Goal: Task Accomplishment & Management: Manage account settings

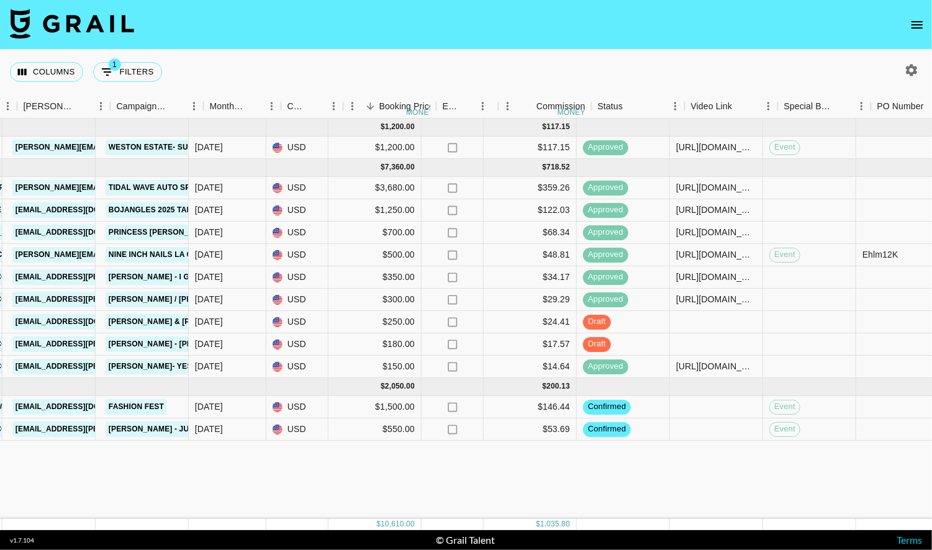
scroll to position [0, 507]
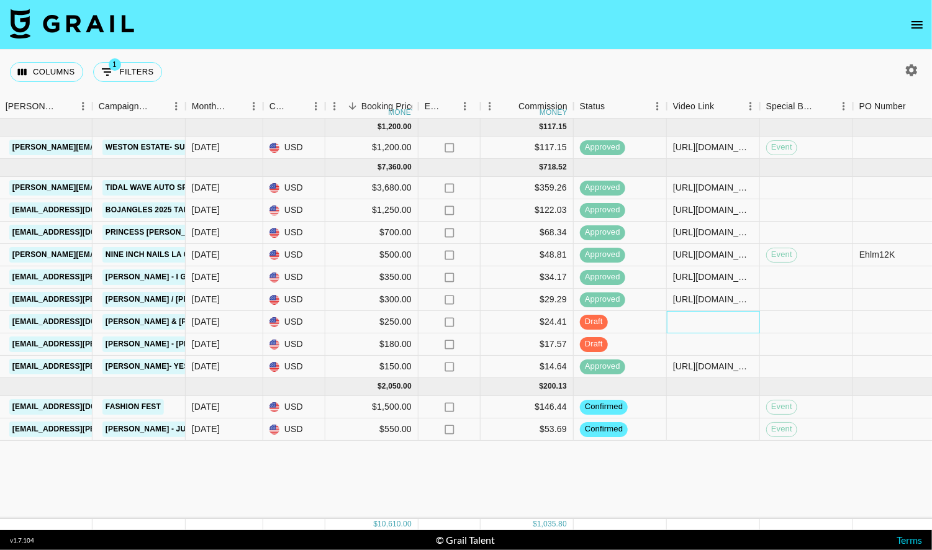
click at [700, 318] on div at bounding box center [713, 322] width 93 height 22
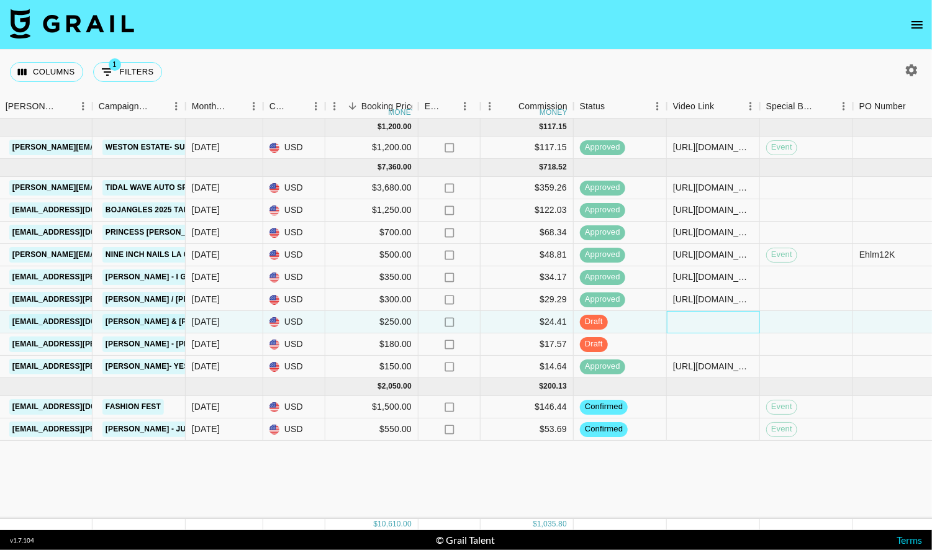
click at [700, 318] on div at bounding box center [713, 322] width 93 height 22
type input "[URL][DOMAIN_NAME]"
click at [720, 487] on div "[DATE] ( 1 ) $ 1,200.00 $ 117.15 recsF81zIME3Oc3p1 juanmarcelandrhylan [EMAIL_A…" at bounding box center [523, 319] width 2061 height 400
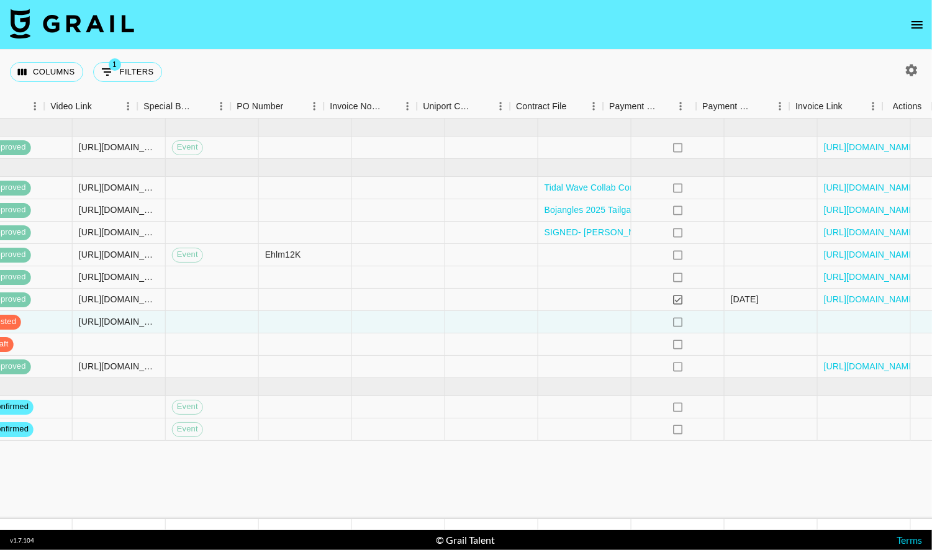
scroll to position [0, 1129]
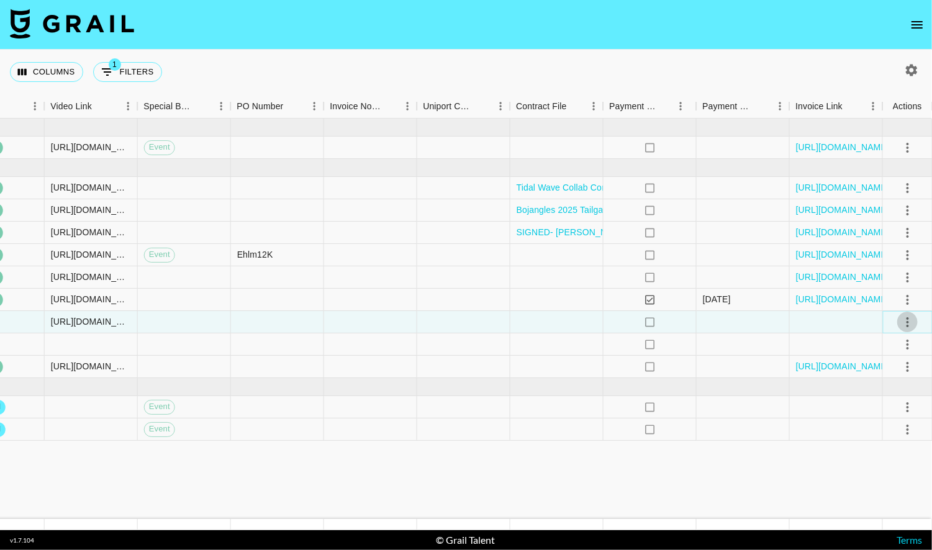
click at [903, 324] on icon "select merge strategy" at bounding box center [907, 322] width 15 height 15
click at [873, 431] on div "Approve" at bounding box center [880, 437] width 38 height 15
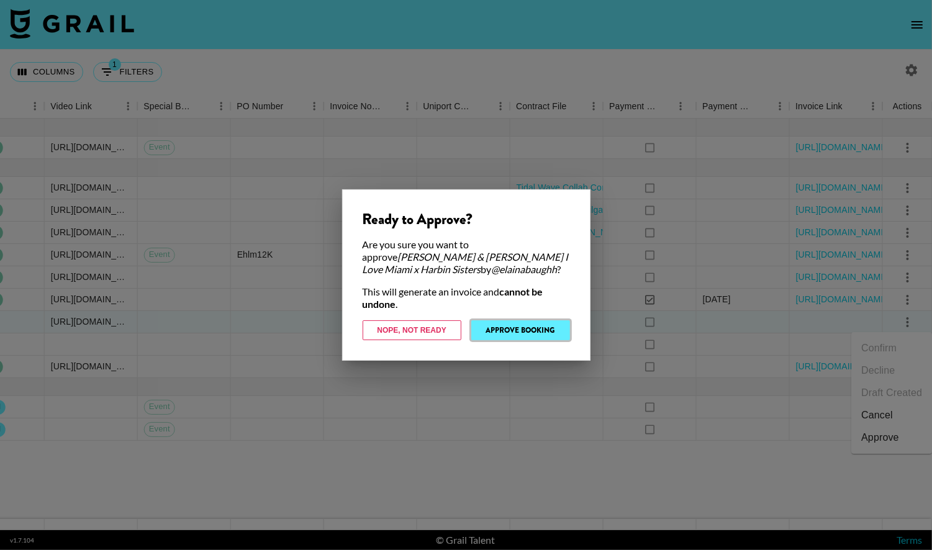
click at [533, 330] on button "Approve Booking" at bounding box center [520, 330] width 99 height 20
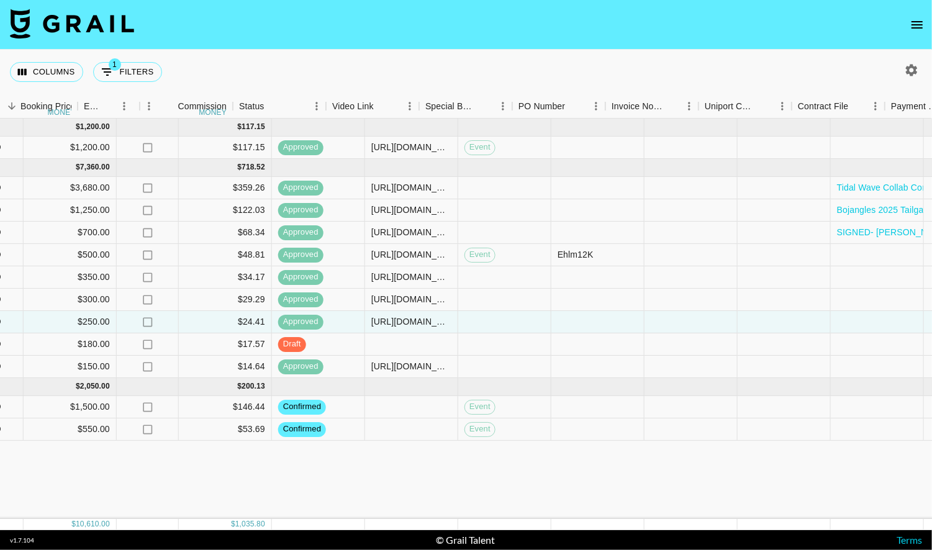
scroll to position [0, 728]
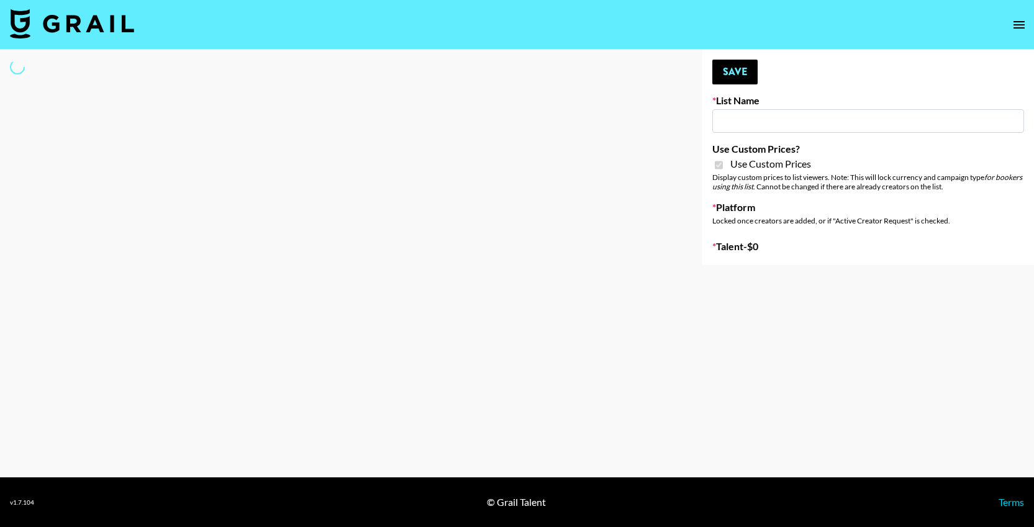
type input "Airbrush Halloween Filters"
checkbox input "true"
select select "Brand"
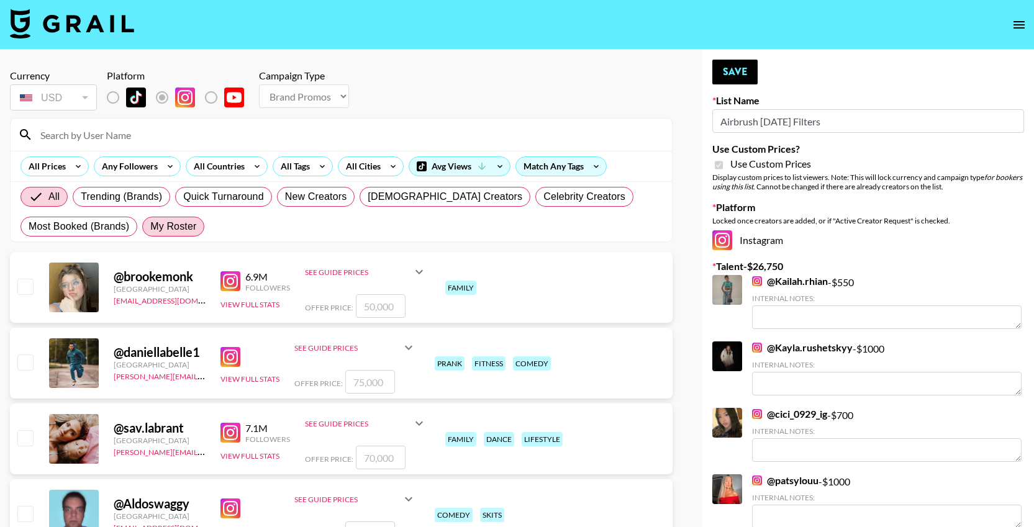
click at [184, 228] on span "My Roster" at bounding box center [173, 226] width 46 height 15
click at [150, 227] on input "My Roster" at bounding box center [150, 227] width 0 height 0
radio input "true"
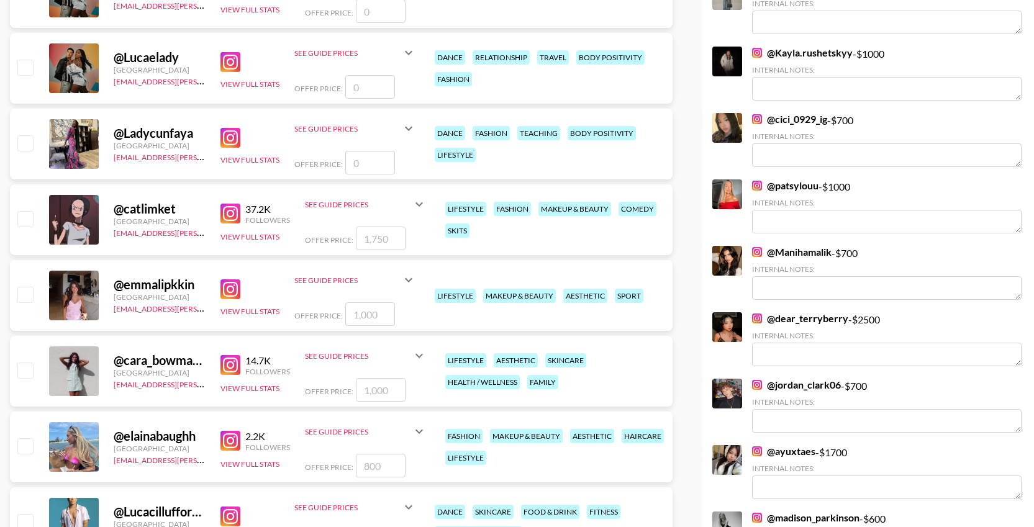
scroll to position [298, 0]
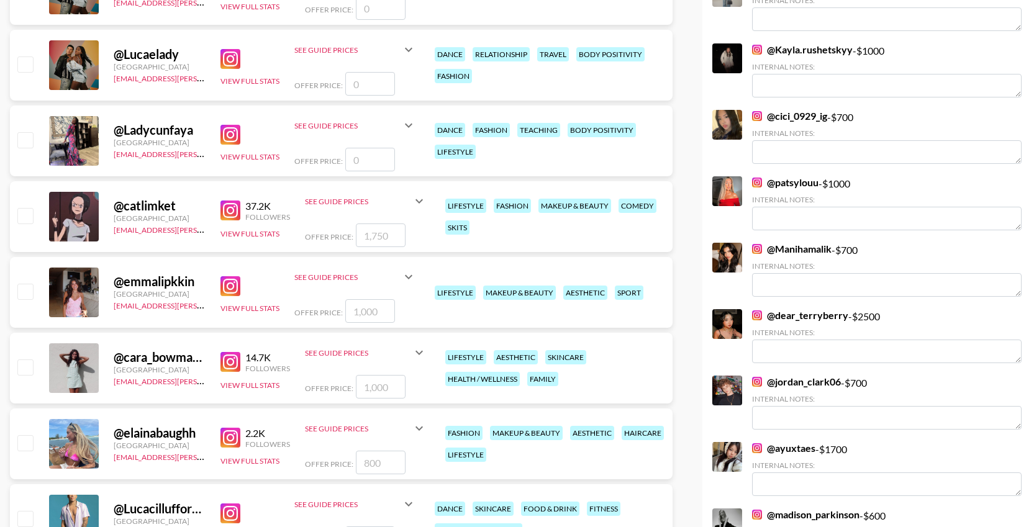
click at [26, 212] on input "checkbox" at bounding box center [24, 215] width 15 height 15
checkbox input "true"
type input "1750"
click at [30, 296] on input "checkbox" at bounding box center [24, 291] width 15 height 15
checkbox input "true"
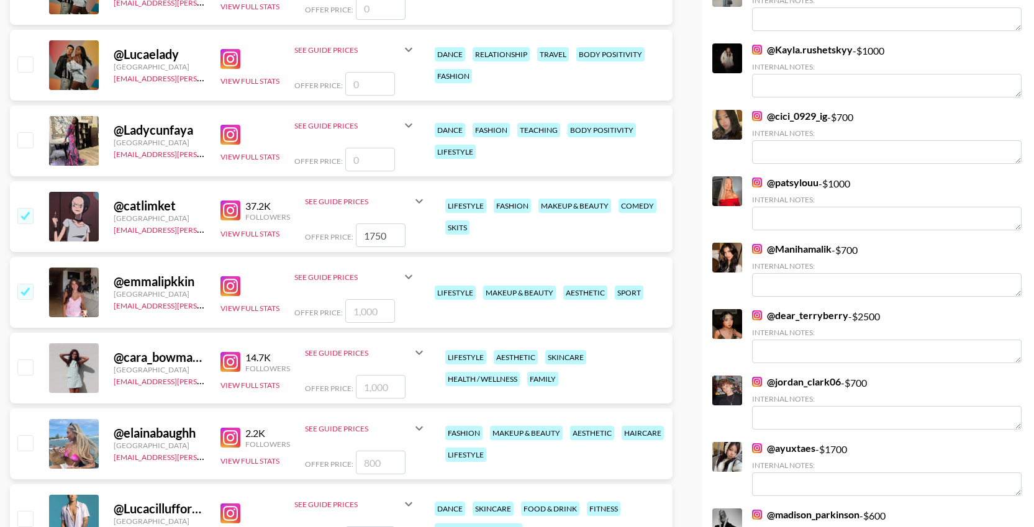
type input "1000"
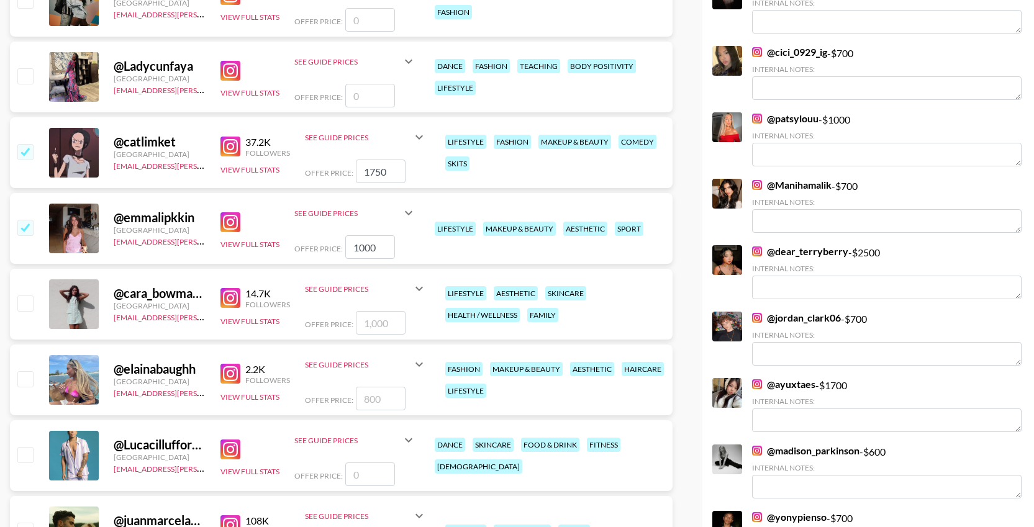
scroll to position [364, 0]
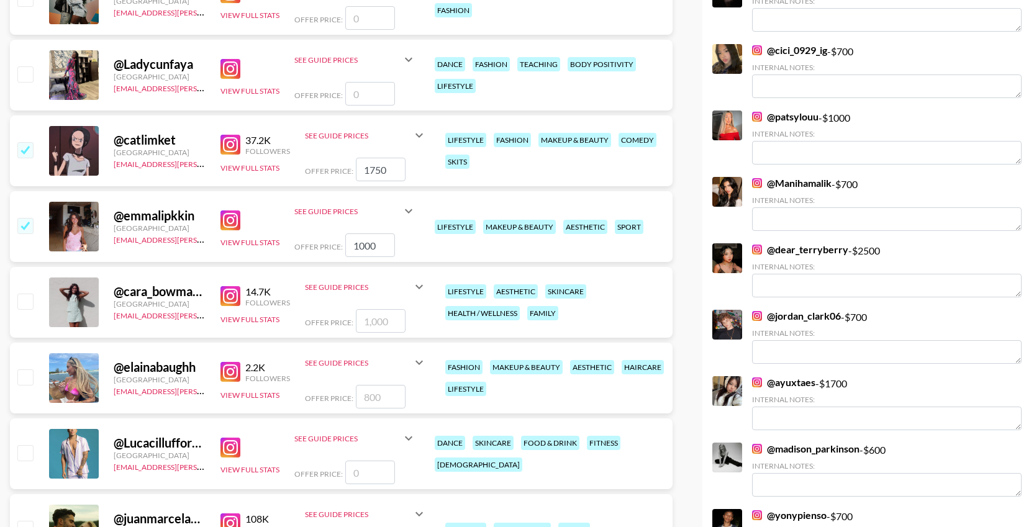
click at [25, 381] on input "checkbox" at bounding box center [24, 376] width 15 height 15
checkbox input "true"
type input "800"
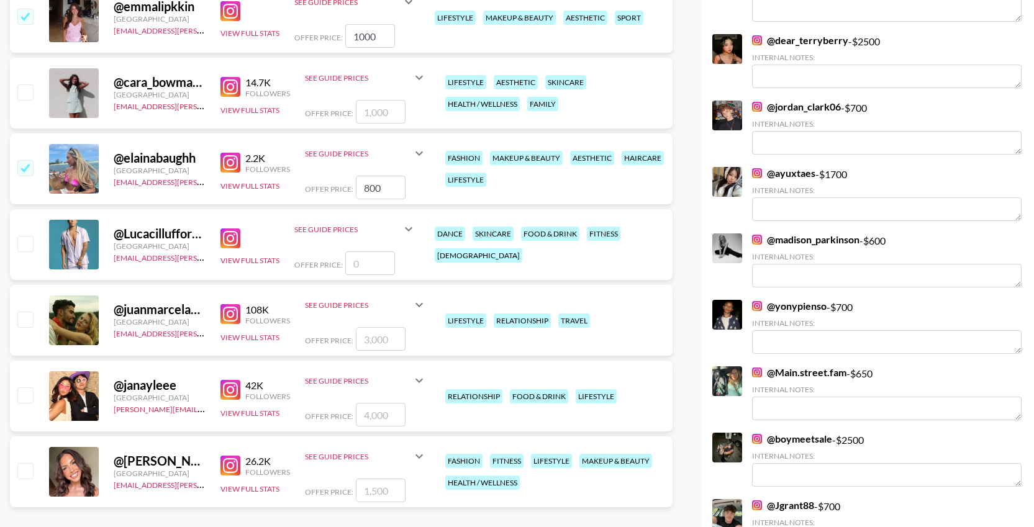
scroll to position [584, 0]
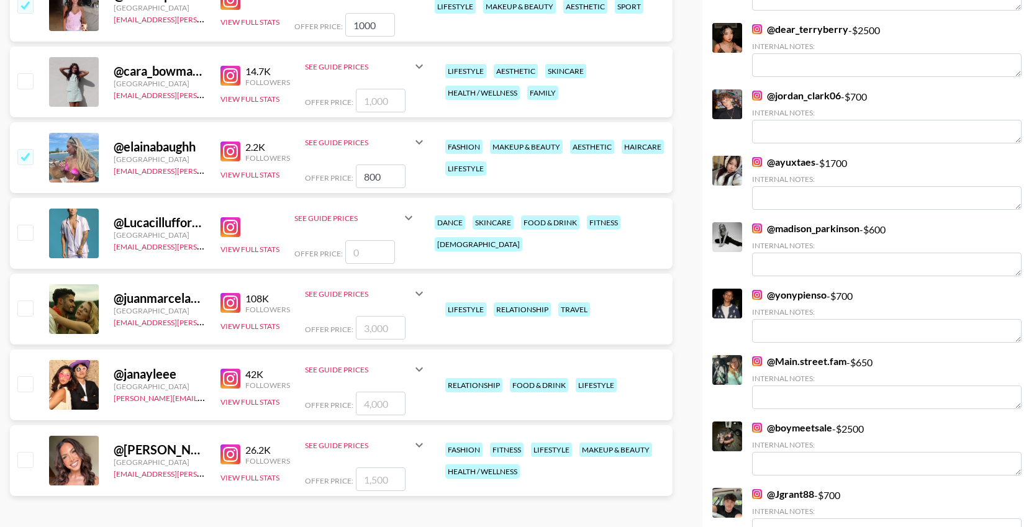
click at [25, 384] on input "checkbox" at bounding box center [24, 383] width 15 height 15
checkbox input "true"
type input "4000"
click at [26, 457] on input "checkbox" at bounding box center [24, 459] width 15 height 15
checkbox input "true"
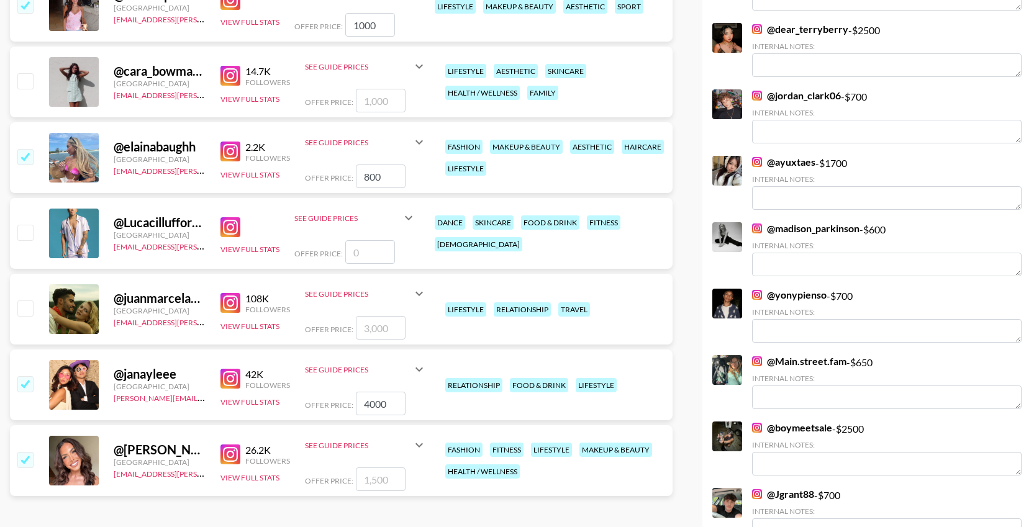
type input "1500"
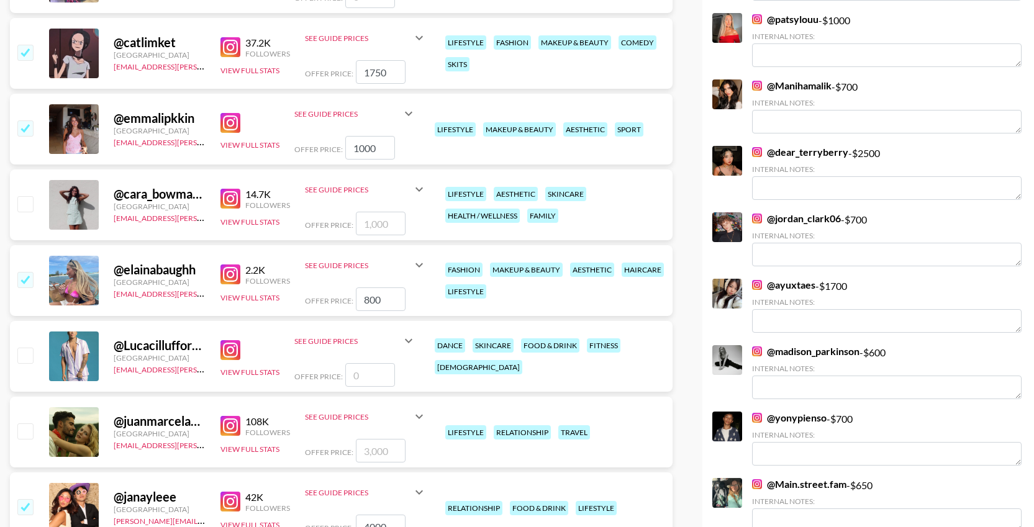
scroll to position [0, 0]
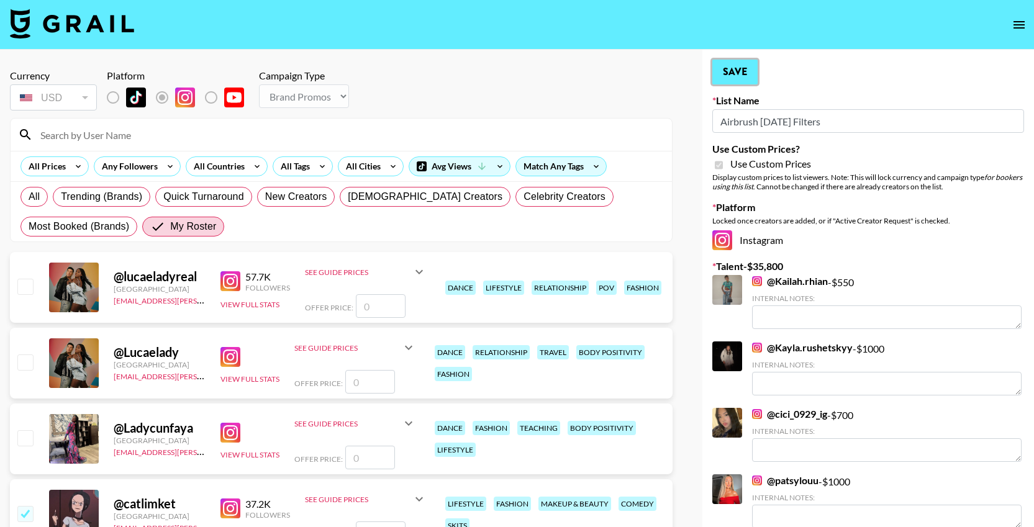
click at [741, 73] on button "Save" at bounding box center [734, 72] width 45 height 25
